Goal: Task Accomplishment & Management: Use online tool/utility

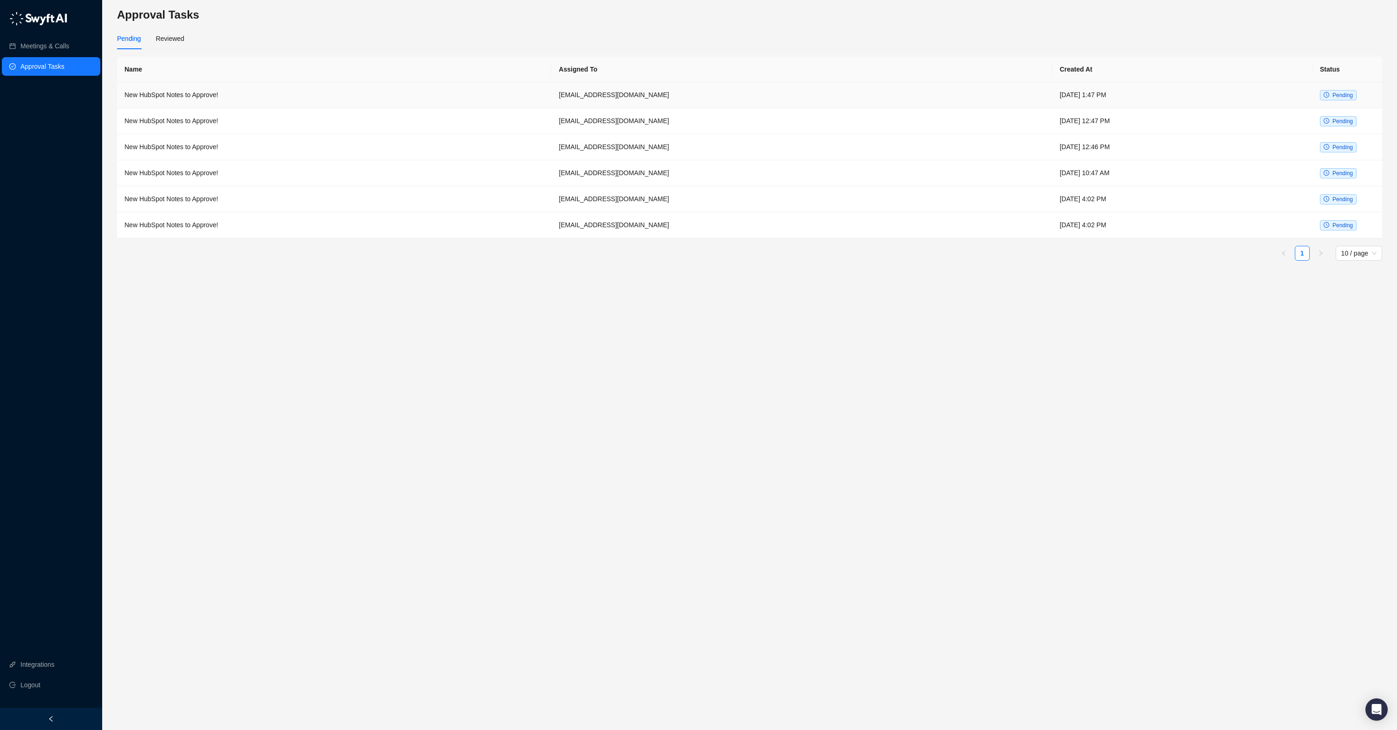
click at [638, 97] on td "[EMAIL_ADDRESS][DOMAIN_NAME]" at bounding box center [801, 95] width 501 height 26
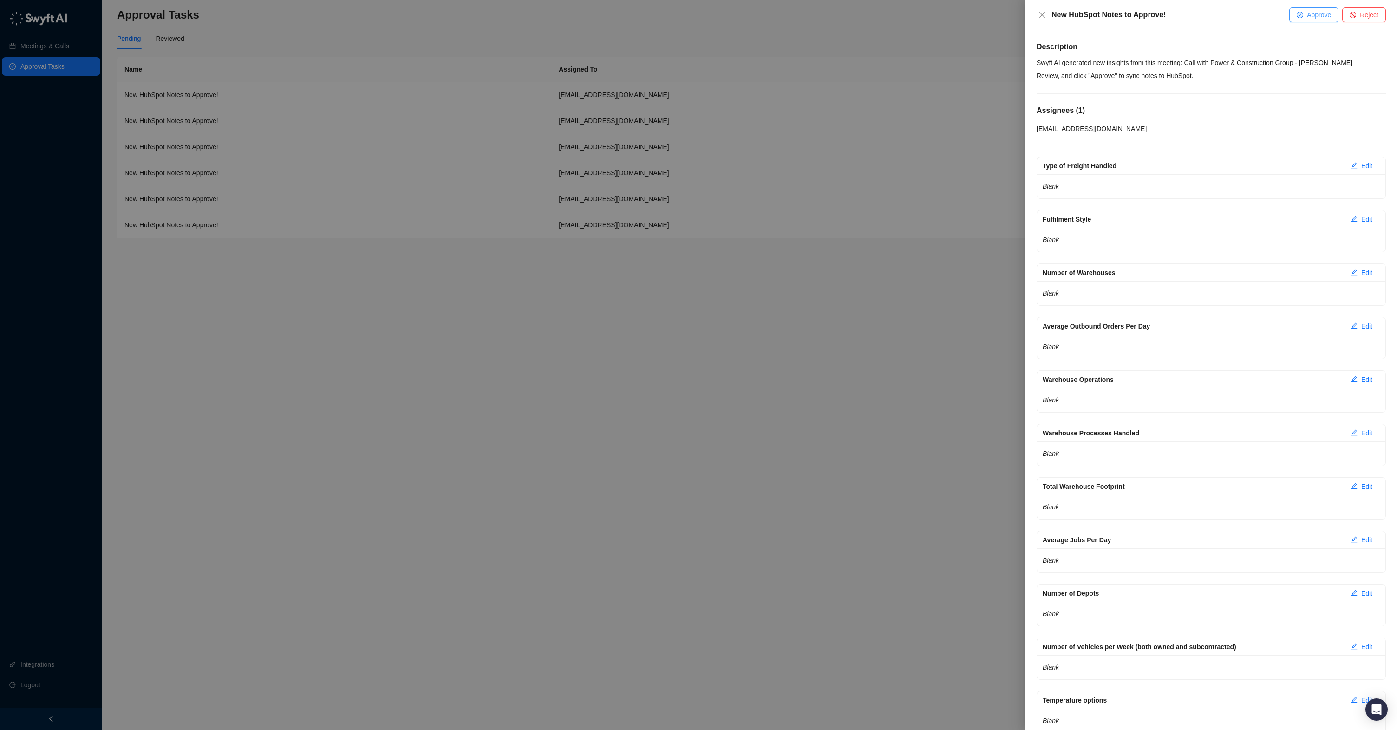
click at [1324, 16] on span "Approve" at bounding box center [1319, 15] width 24 height 10
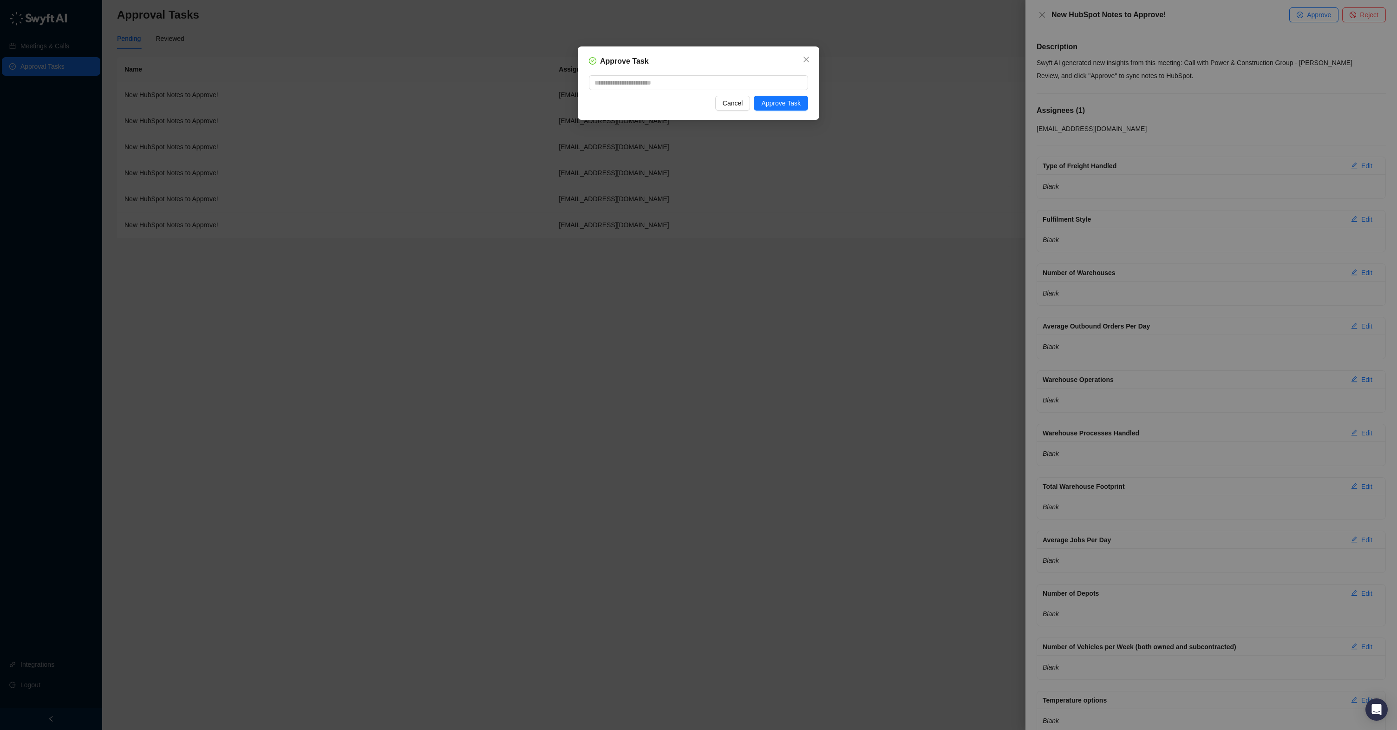
drag, startPoint x: 791, startPoint y: 103, endPoint x: 1053, endPoint y: 98, distance: 262.0
click at [791, 103] on span "Approve Task" at bounding box center [780, 103] width 39 height 10
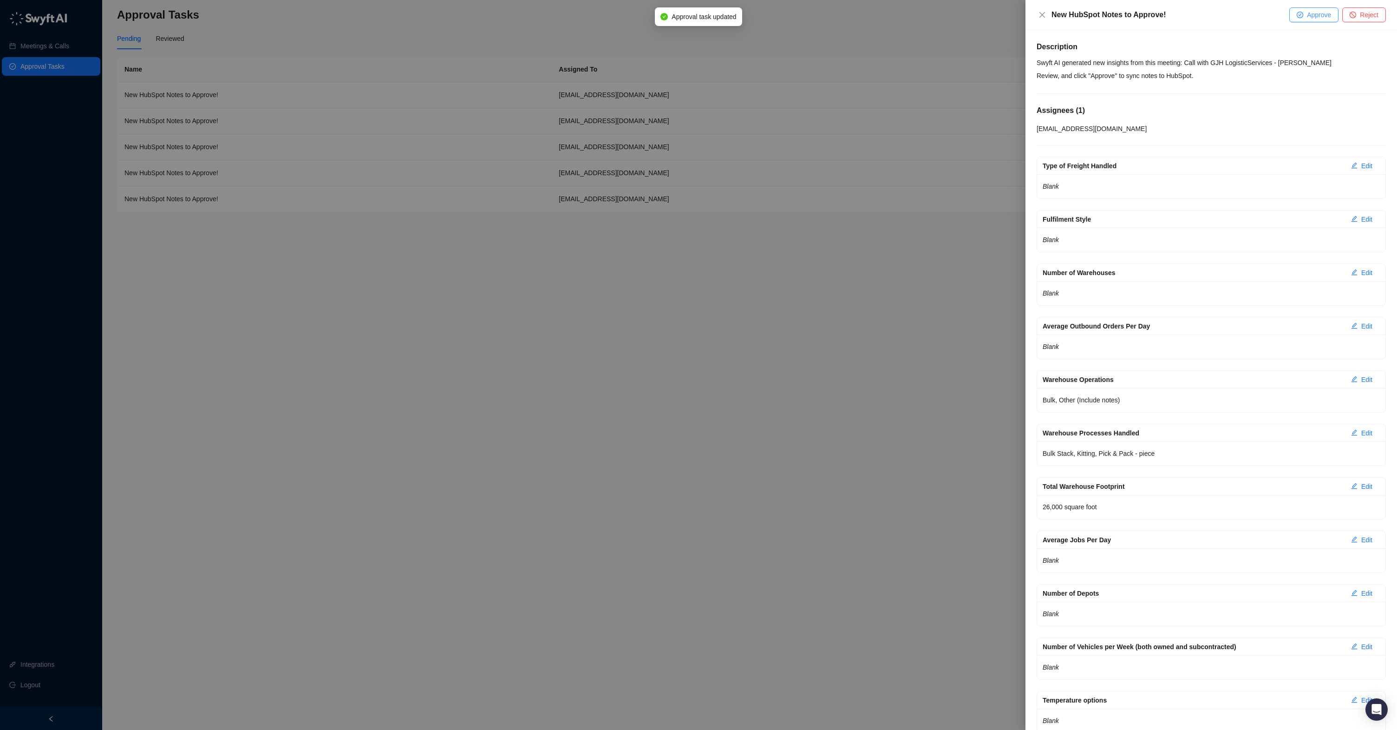
click at [1308, 13] on span "Approve" at bounding box center [1319, 15] width 24 height 10
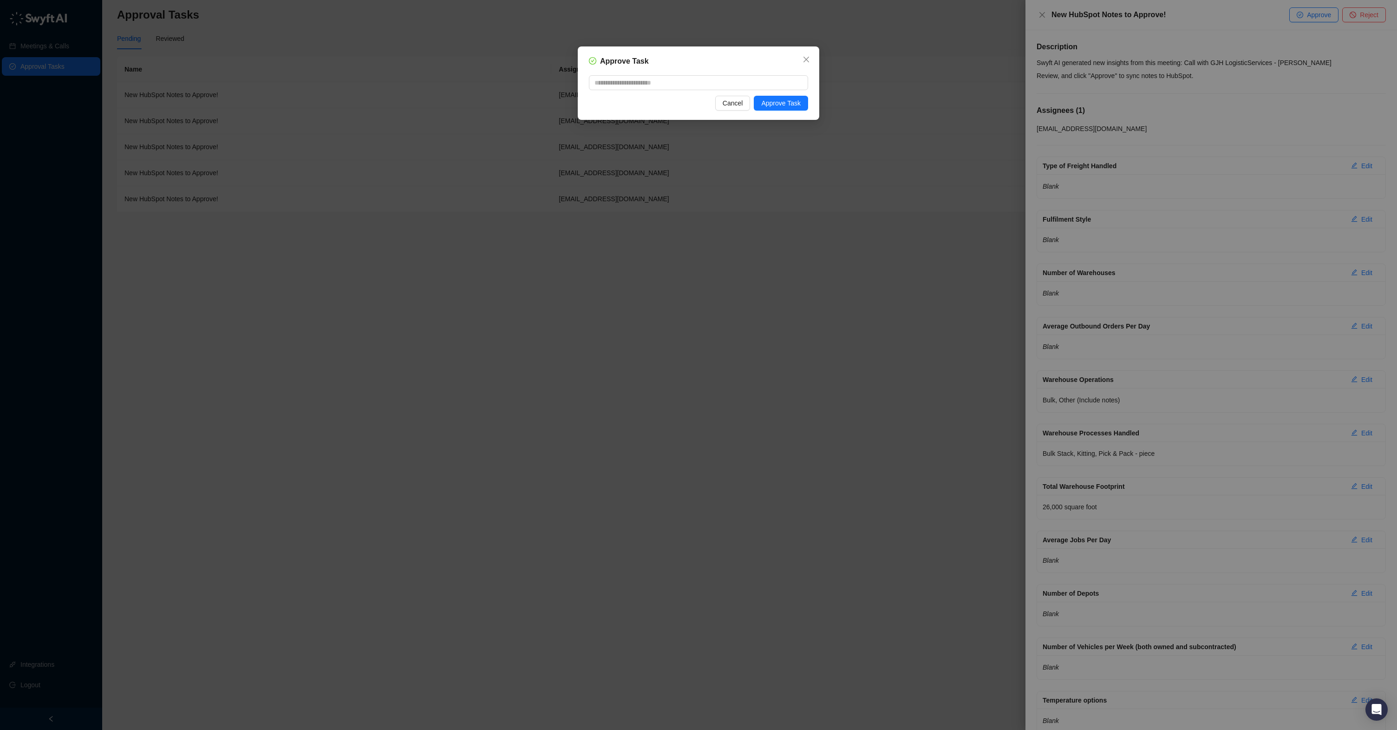
drag, startPoint x: 790, startPoint y: 101, endPoint x: 1060, endPoint y: 78, distance: 271.2
click at [790, 101] on span "Approve Task" at bounding box center [780, 103] width 39 height 10
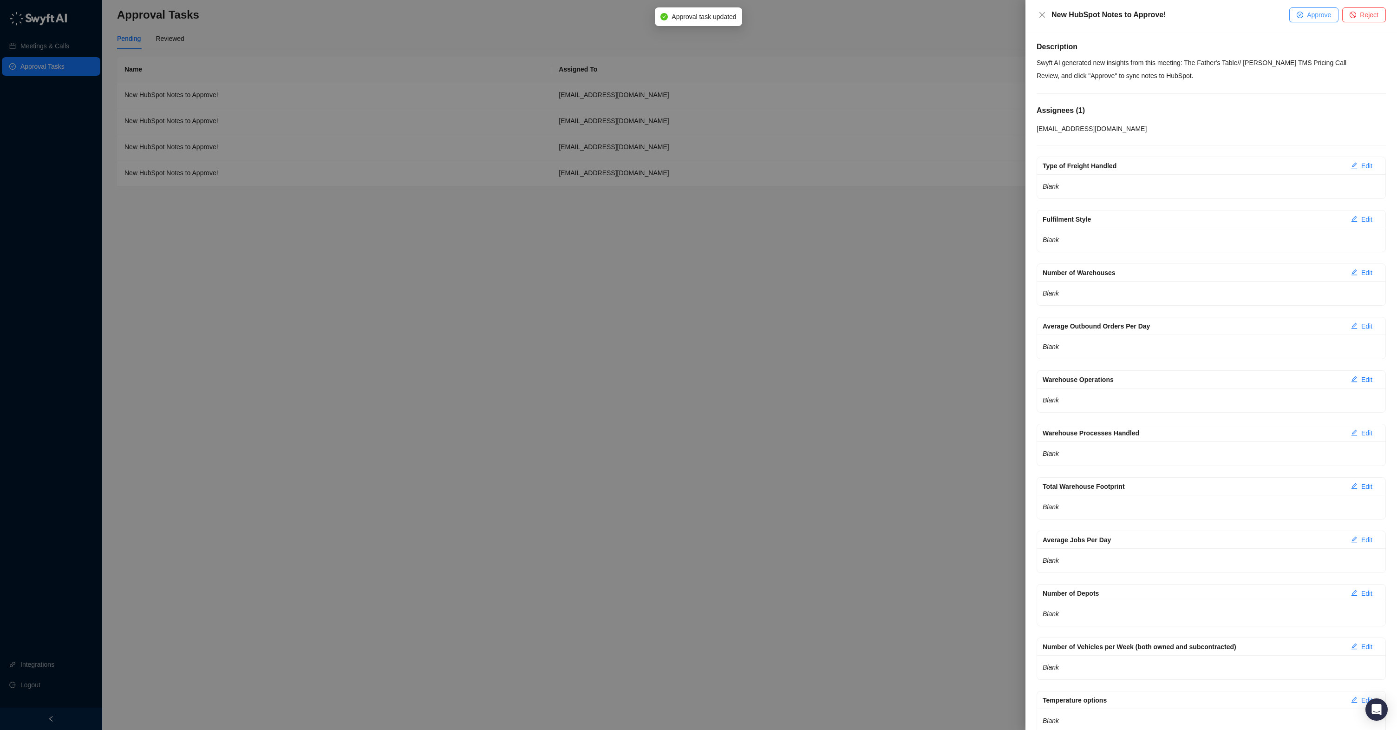
click at [1307, 15] on span "Approve" at bounding box center [1319, 15] width 24 height 10
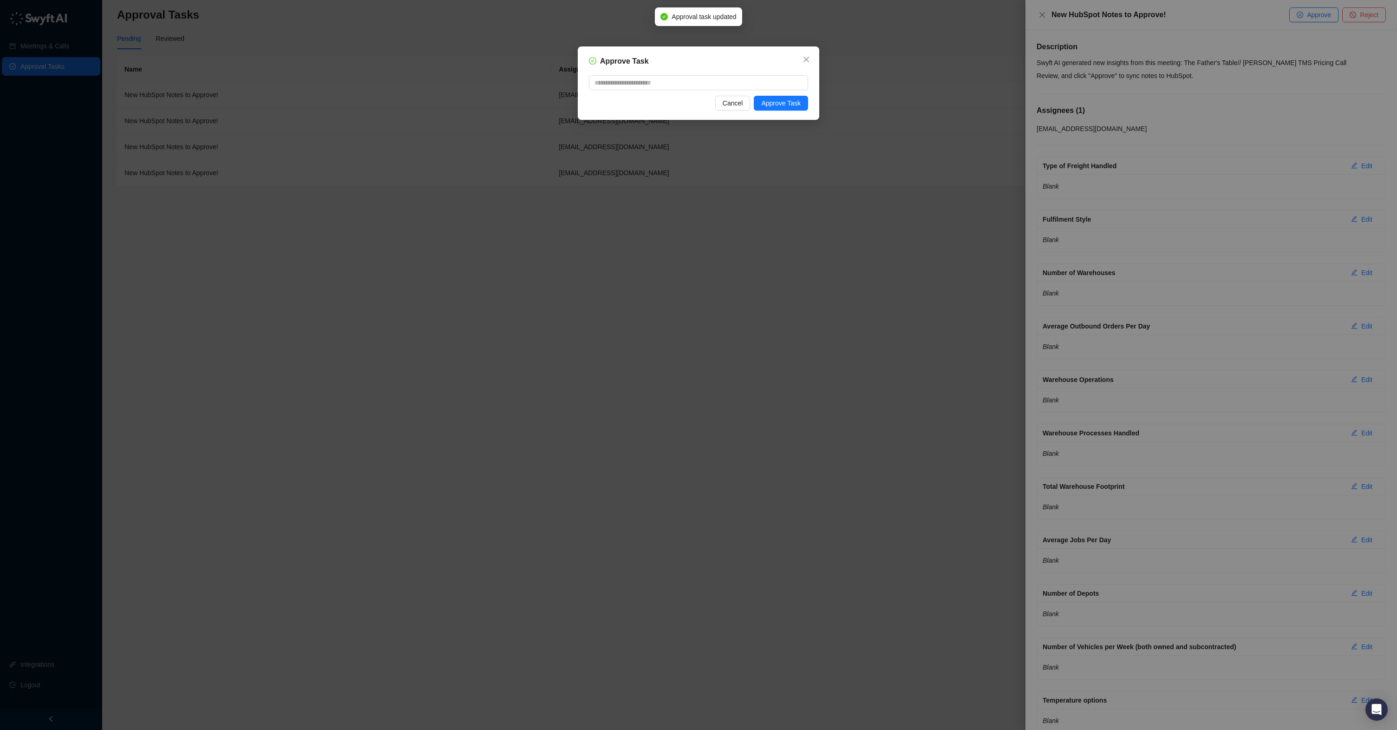
drag, startPoint x: 785, startPoint y: 101, endPoint x: 1105, endPoint y: 72, distance: 321.4
click at [785, 101] on span "Approve Task" at bounding box center [780, 103] width 39 height 10
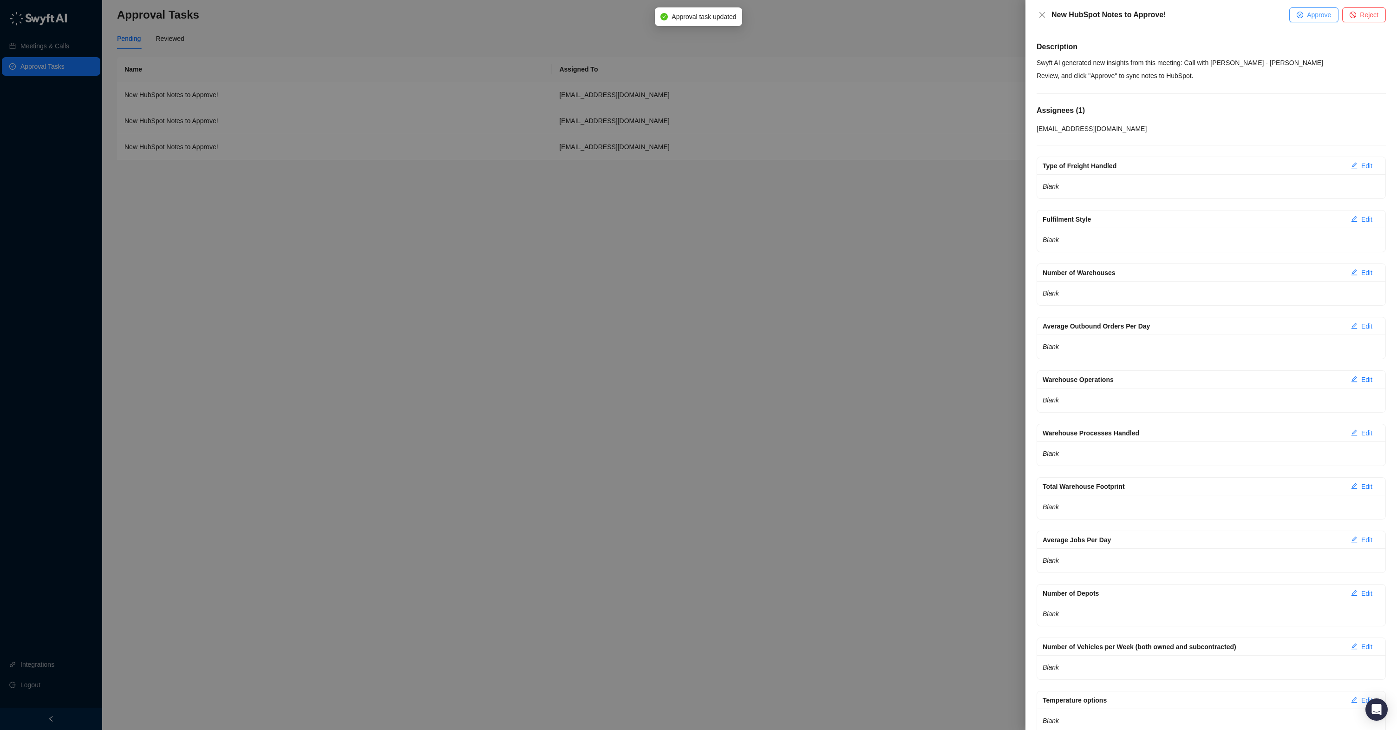
click at [1313, 19] on span "Approve" at bounding box center [1319, 15] width 24 height 10
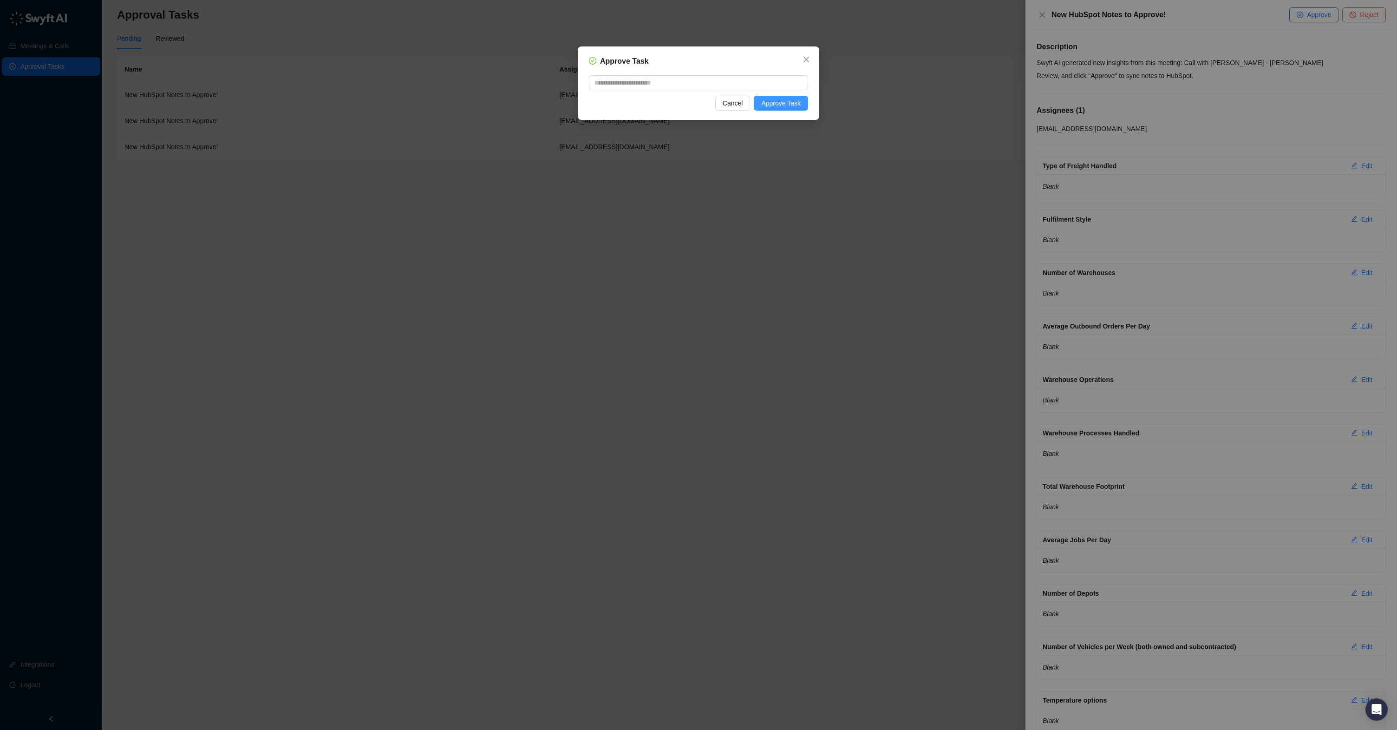
click at [797, 108] on button "Approve Task" at bounding box center [781, 103] width 54 height 15
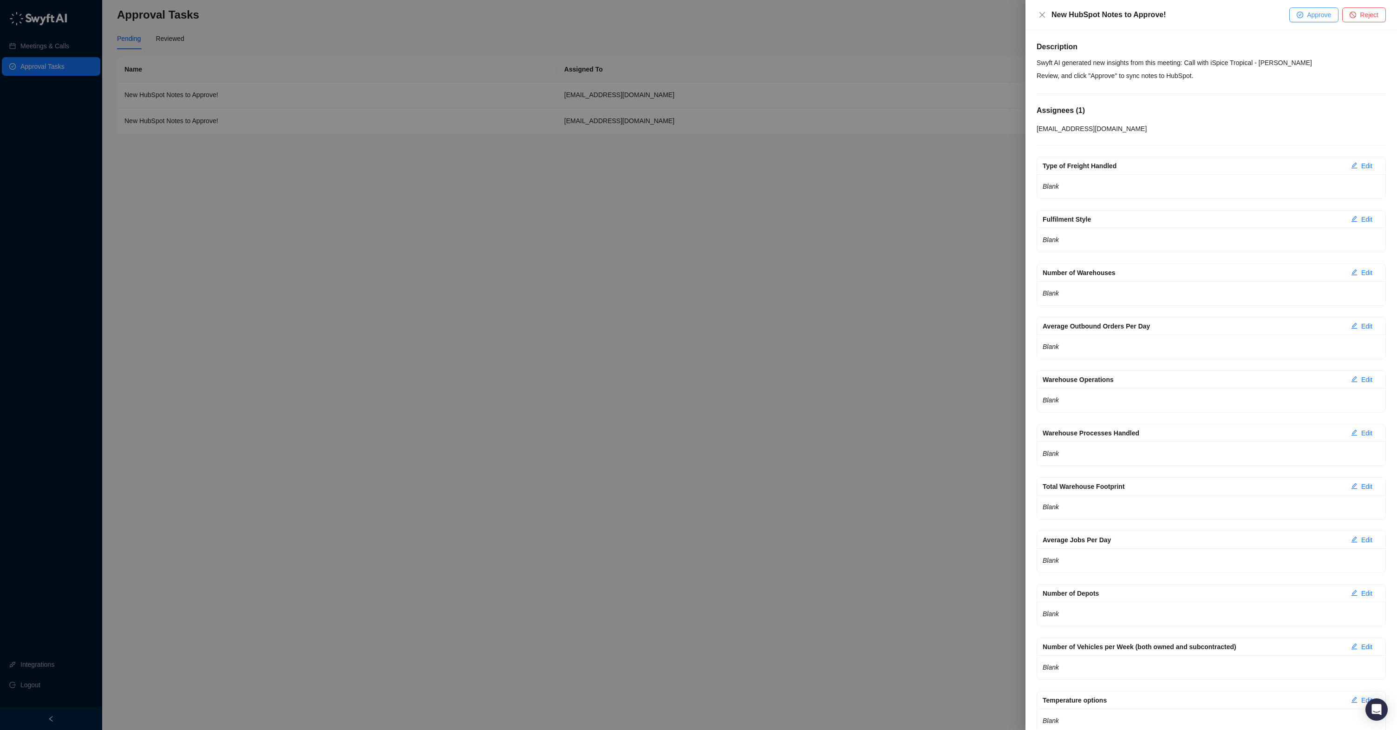
click at [1317, 14] on span "Approve" at bounding box center [1319, 15] width 24 height 10
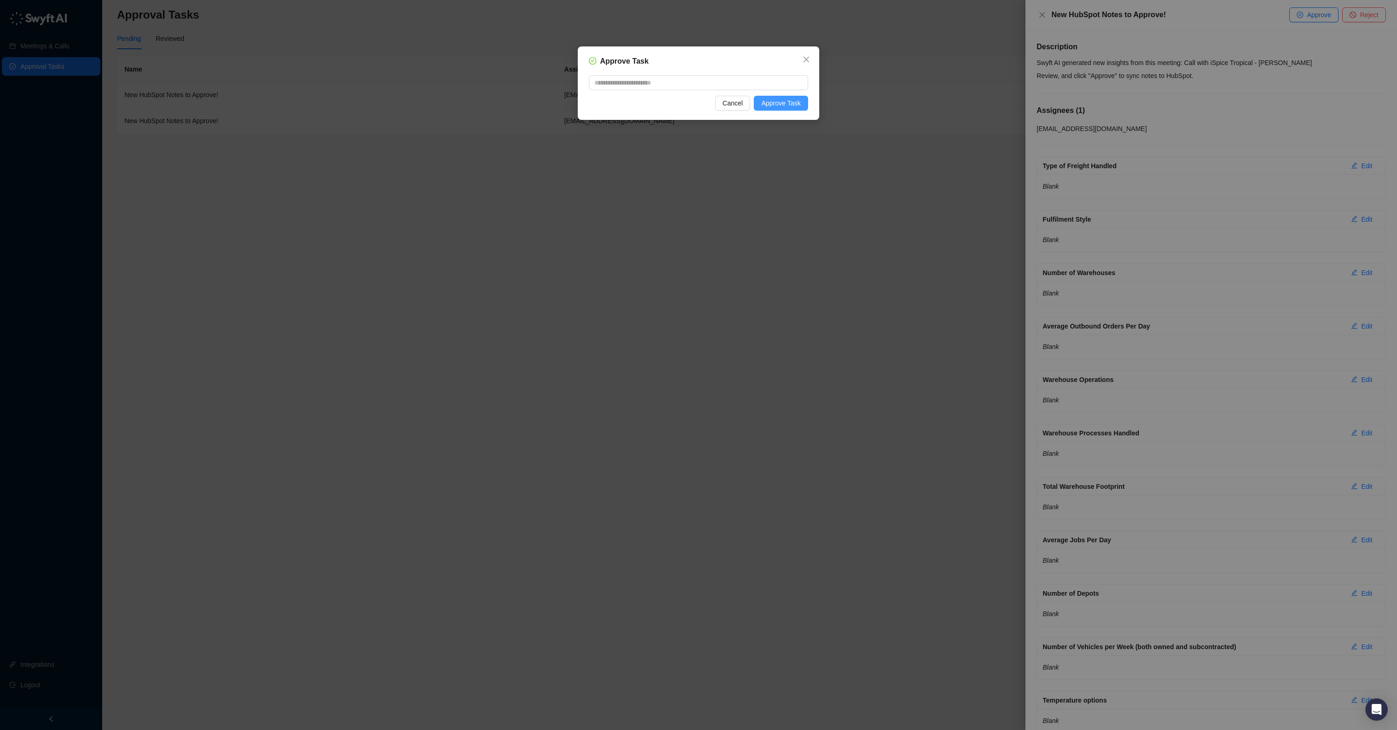
drag, startPoint x: 791, startPoint y: 107, endPoint x: 805, endPoint y: 105, distance: 14.6
click at [791, 107] on span "Approve Task" at bounding box center [780, 103] width 39 height 10
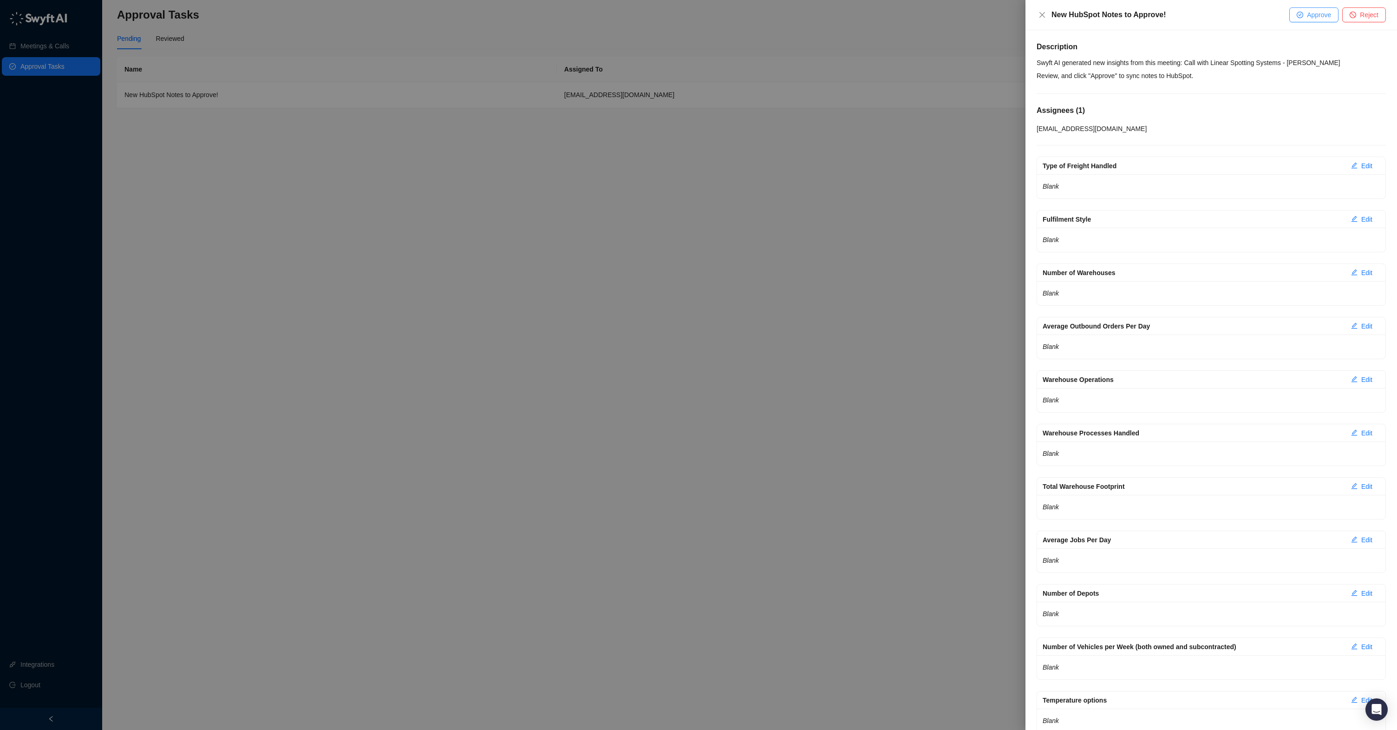
click at [1311, 16] on span "Approve" at bounding box center [1319, 15] width 24 height 10
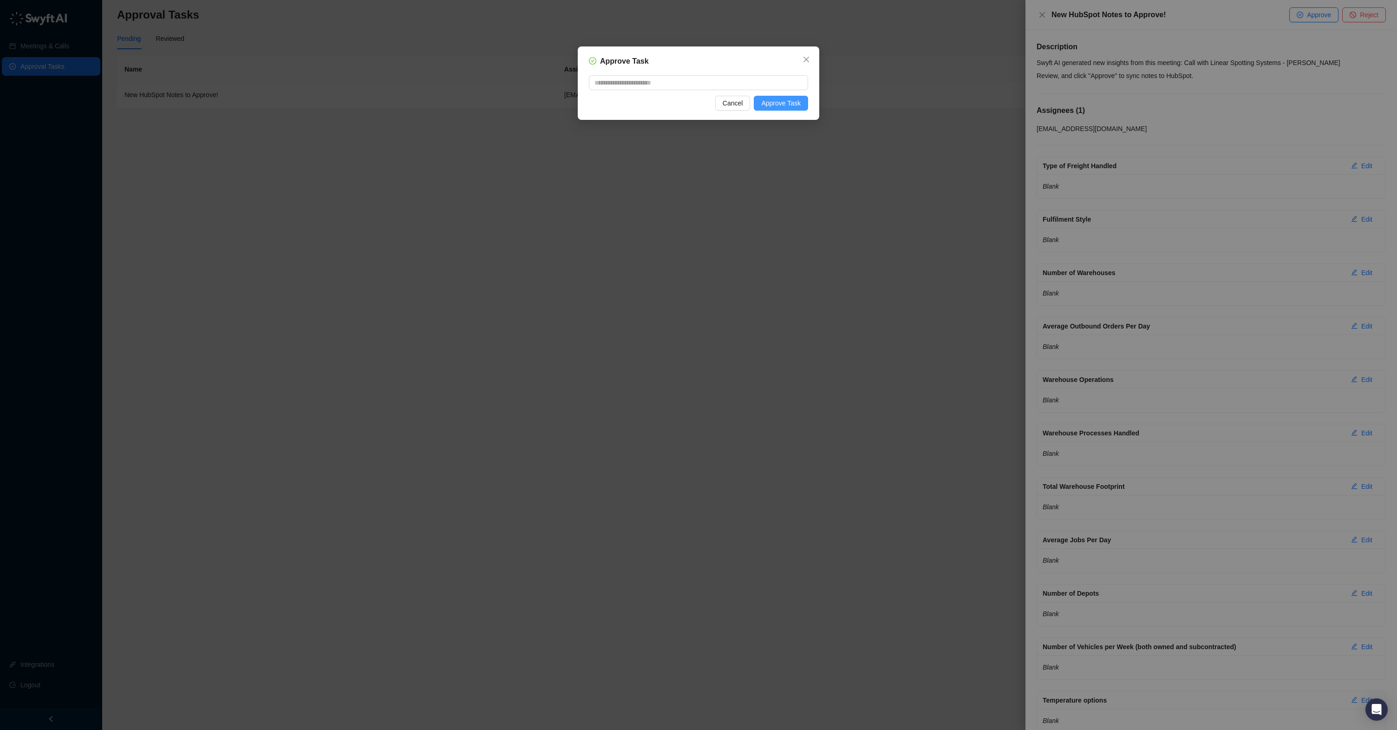
click at [780, 108] on button "Approve Task" at bounding box center [781, 103] width 54 height 15
